Goal: Communication & Community: Answer question/provide support

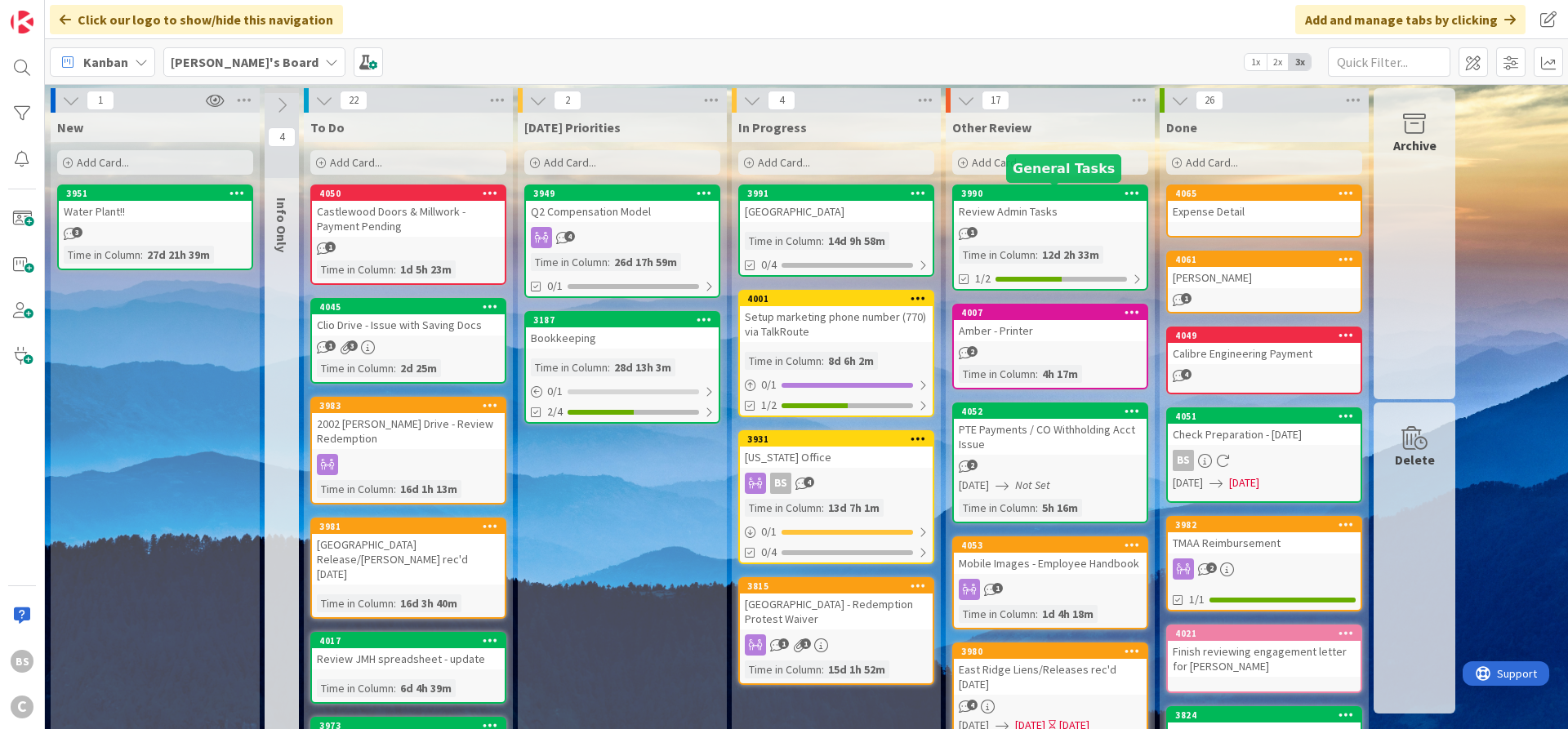
click at [1020, 199] on div "3990" at bounding box center [1053, 193] width 185 height 12
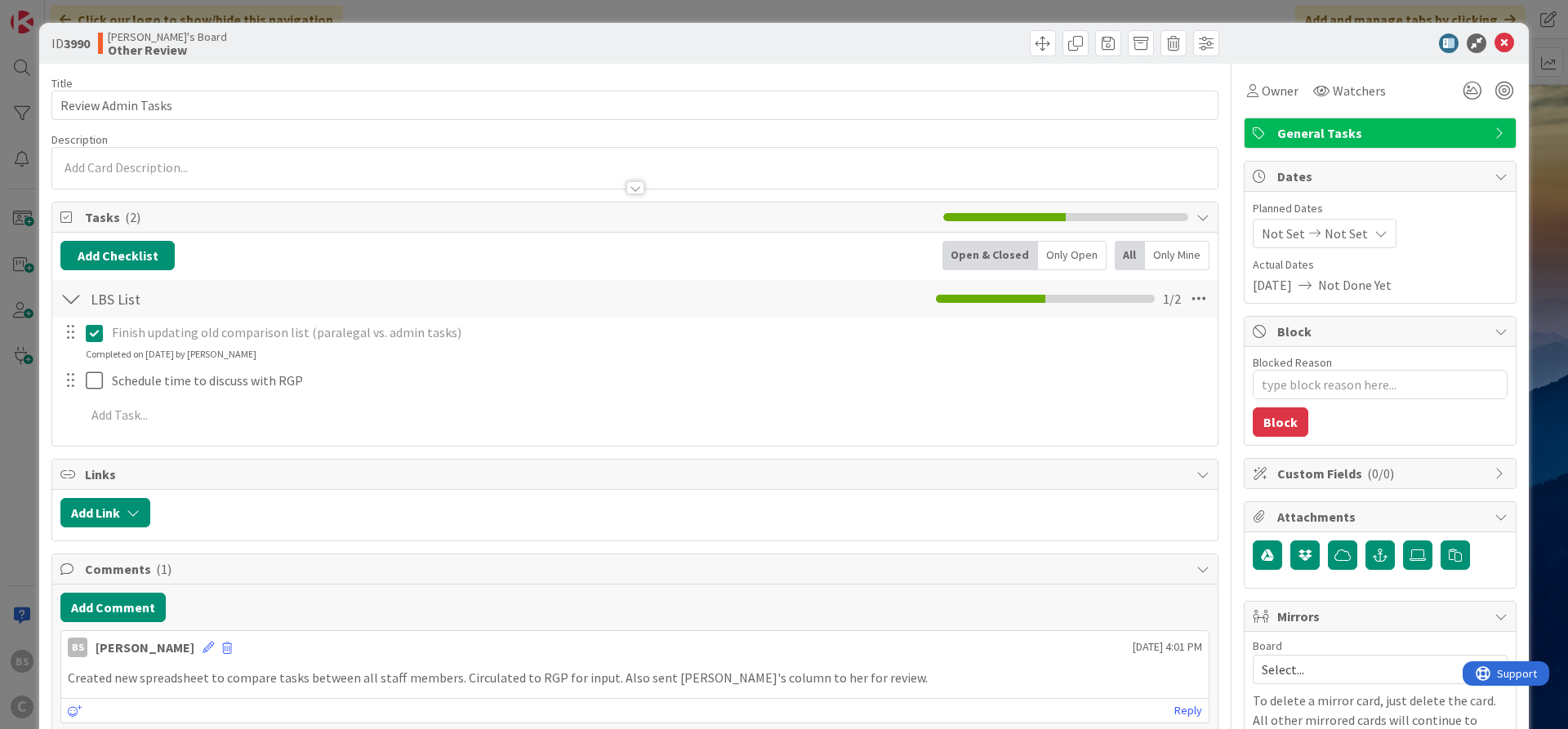
click at [1337, 135] on span "General Tasks" at bounding box center [1382, 133] width 209 height 20
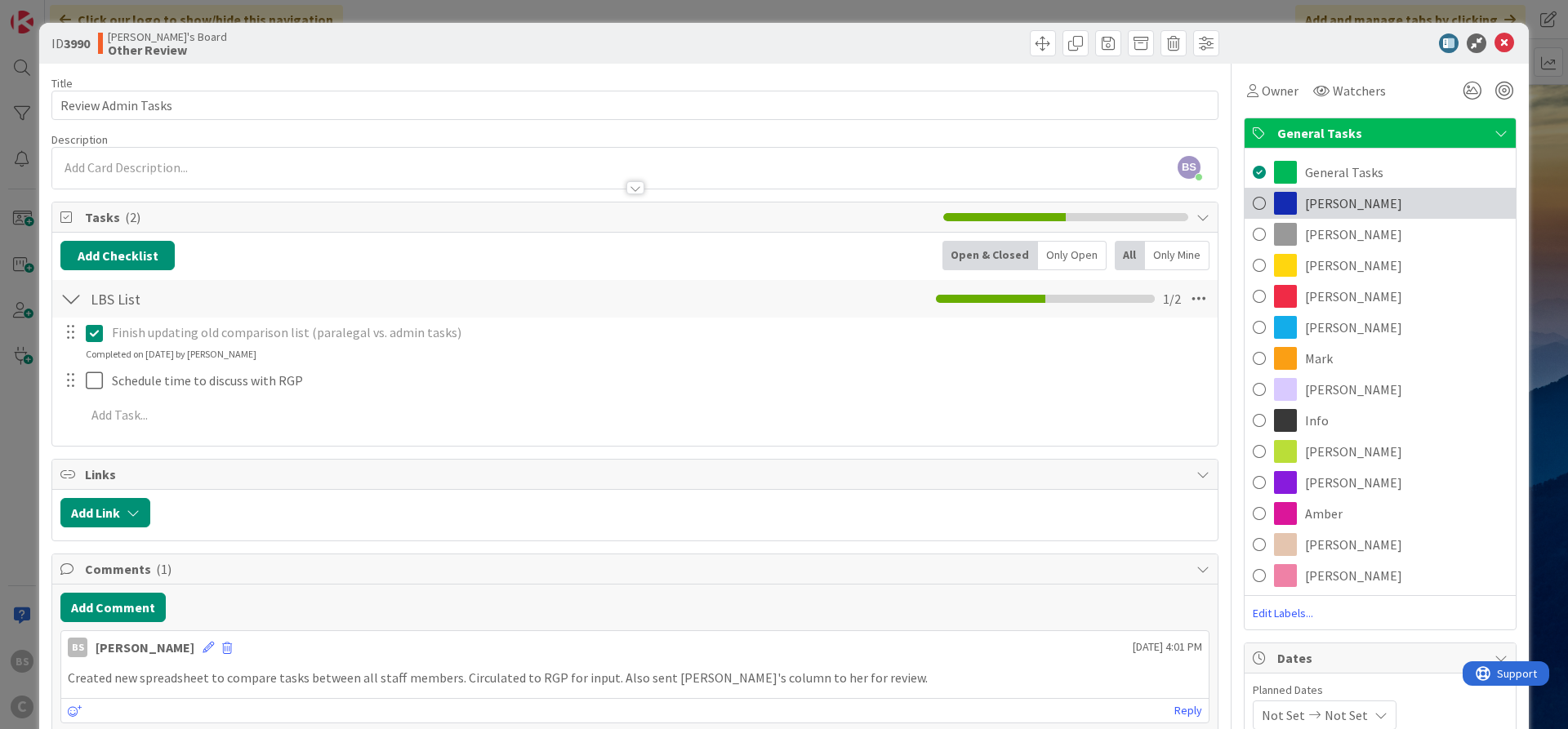
click at [1336, 200] on span "[PERSON_NAME]" at bounding box center [1353, 203] width 98 height 20
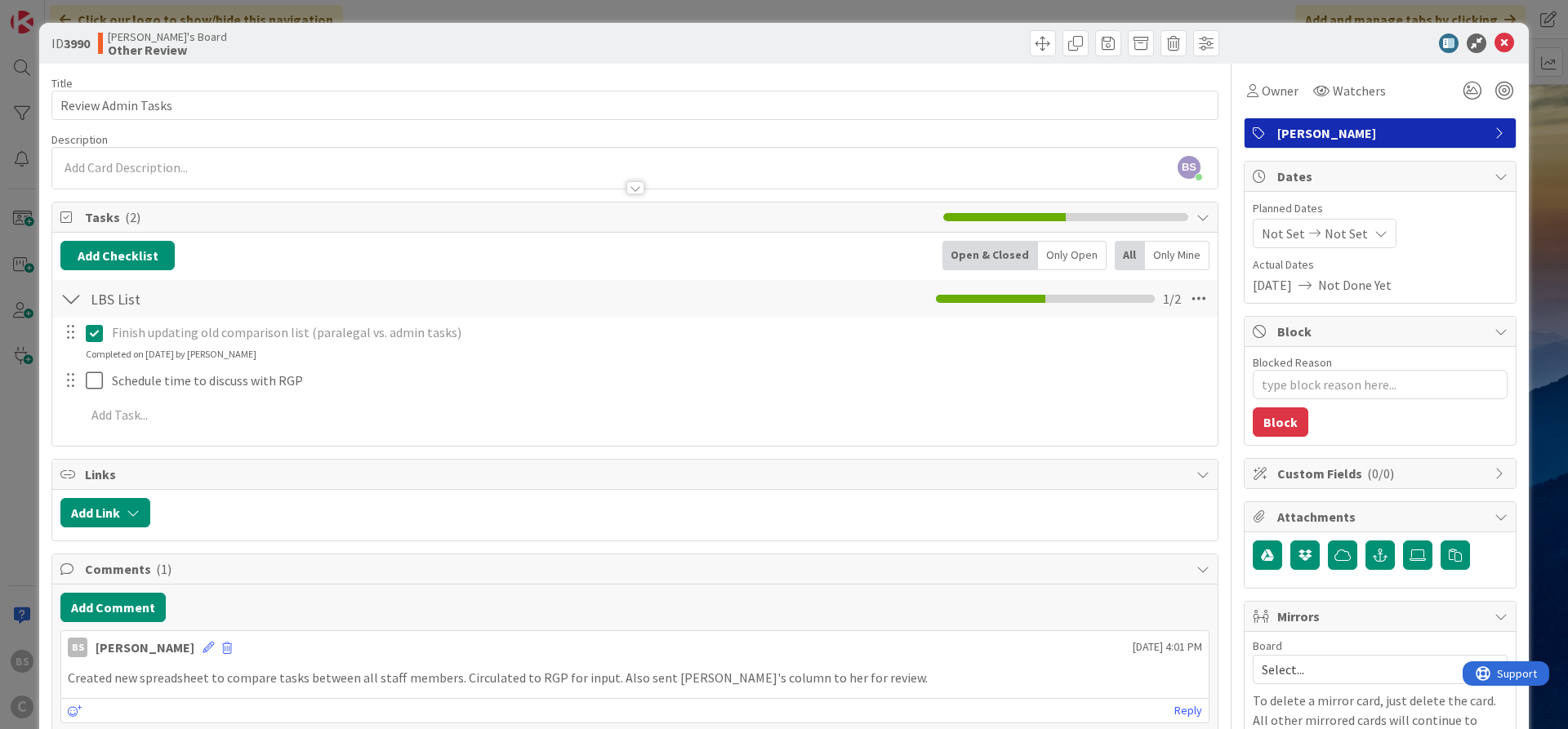
click at [1504, 46] on icon at bounding box center [1504, 43] width 20 height 20
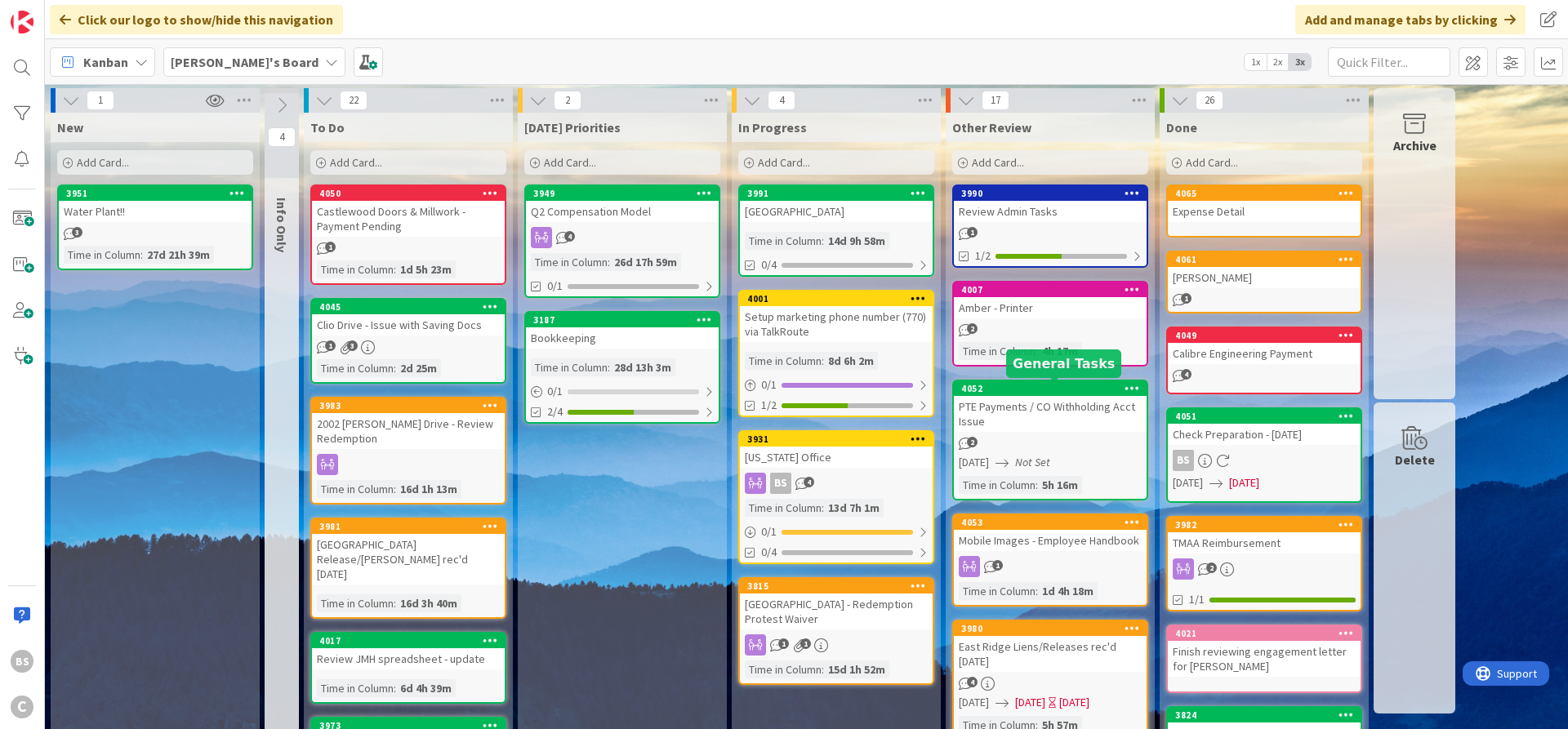
click at [1008, 385] on div "4052" at bounding box center [1053, 388] width 185 height 12
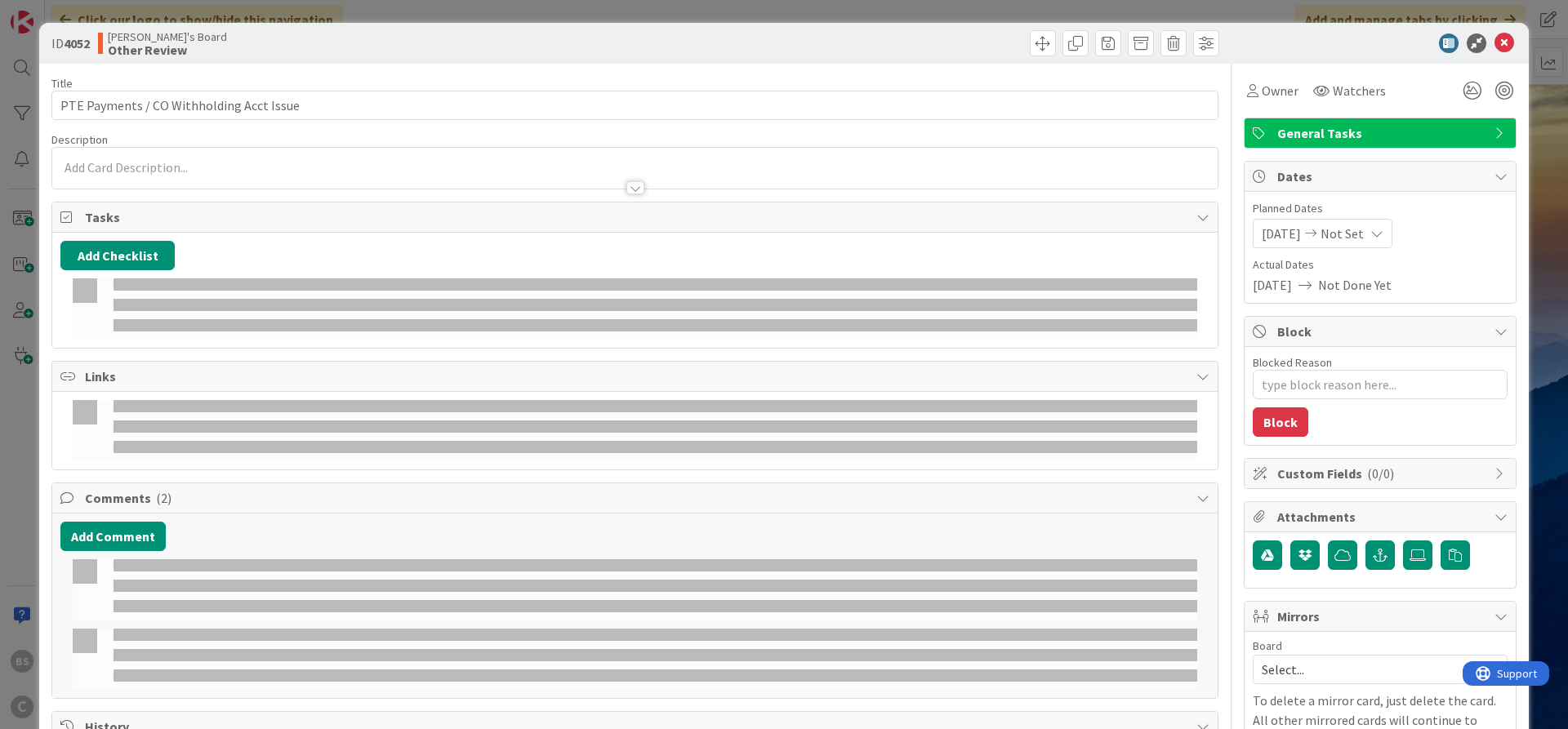
type textarea "x"
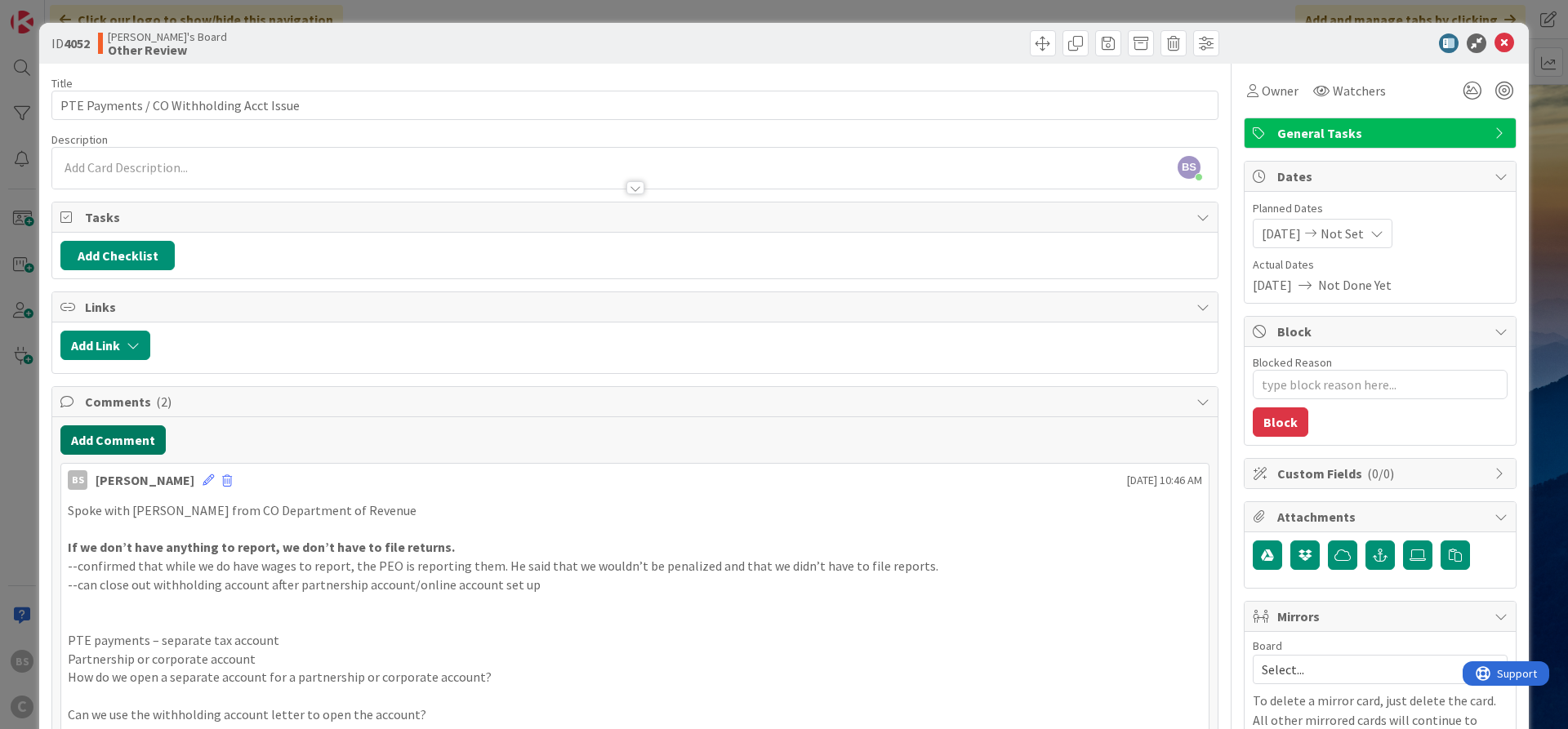
click at [104, 439] on button "Add Comment" at bounding box center [114, 439] width 106 height 30
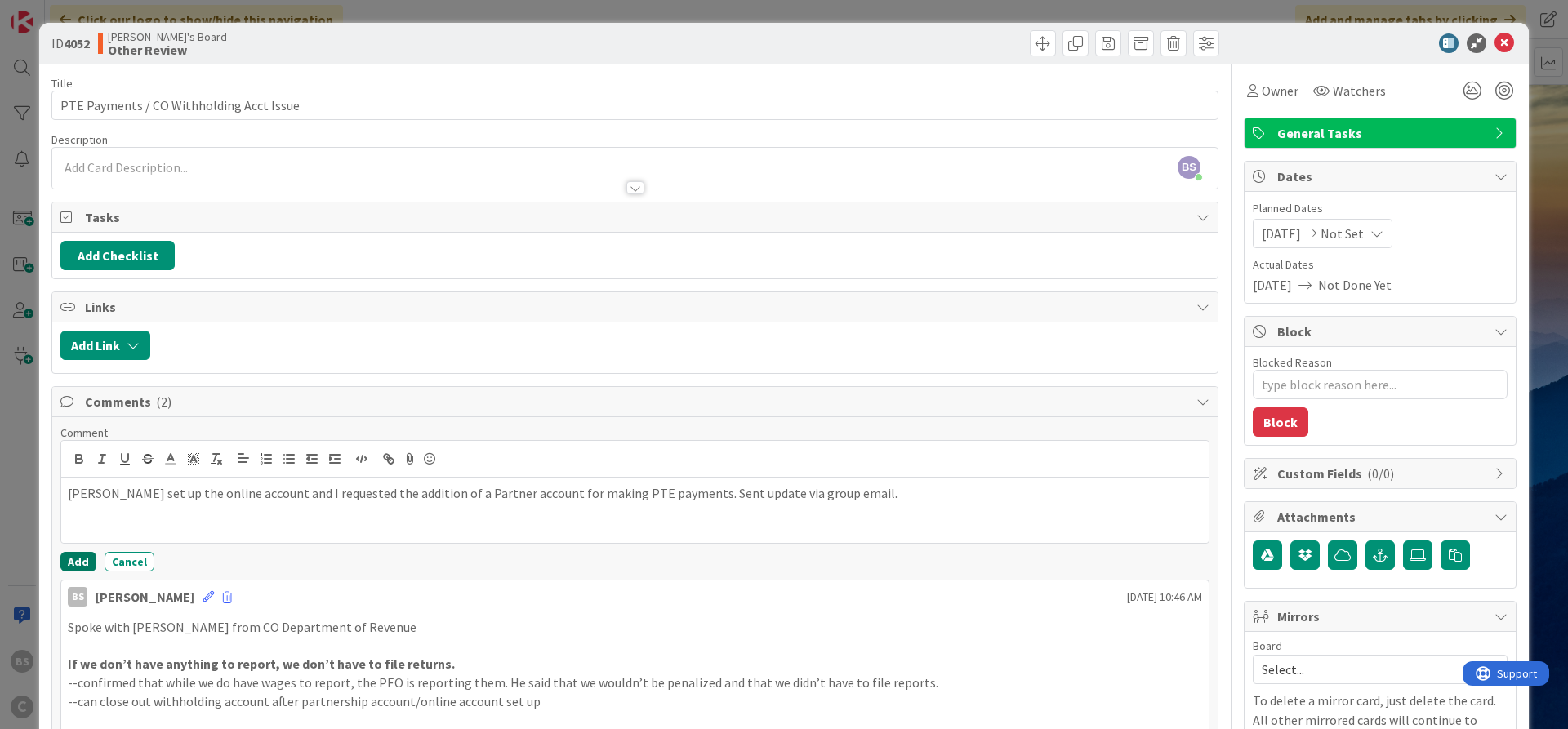
click at [78, 559] on button "Add" at bounding box center [79, 562] width 36 height 20
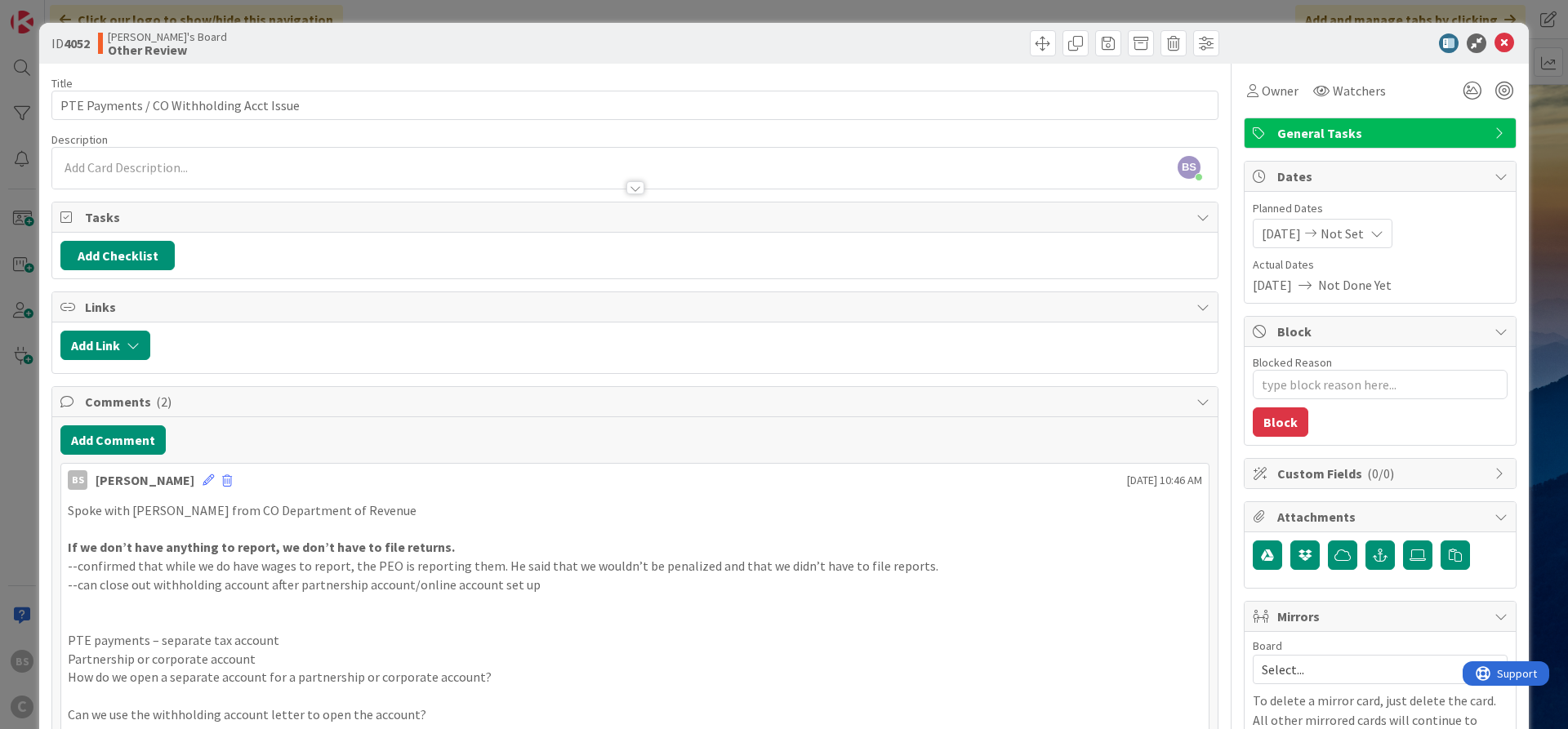
type textarea "x"
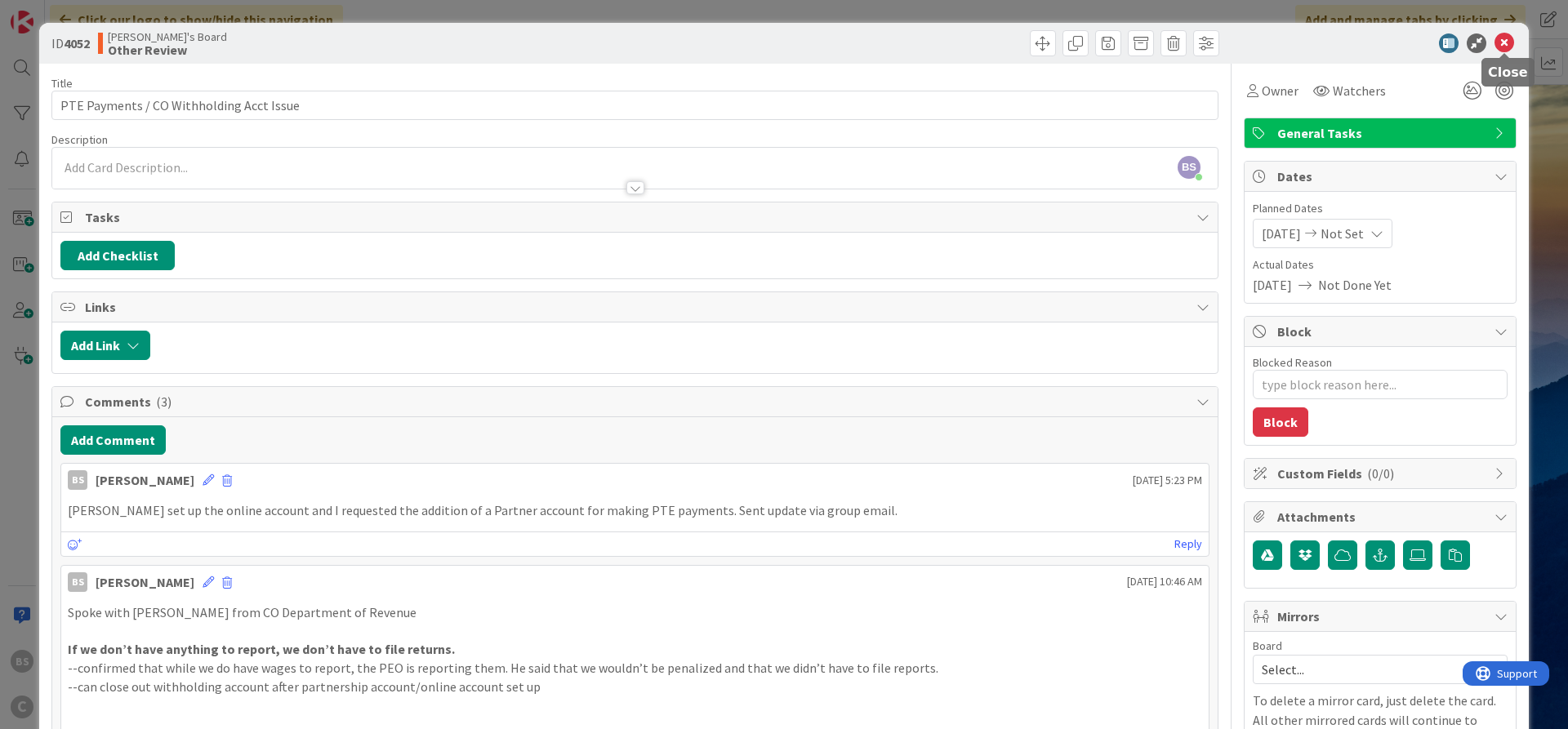
click at [1505, 42] on icon at bounding box center [1504, 43] width 20 height 20
